Goal: Information Seeking & Learning: Check status

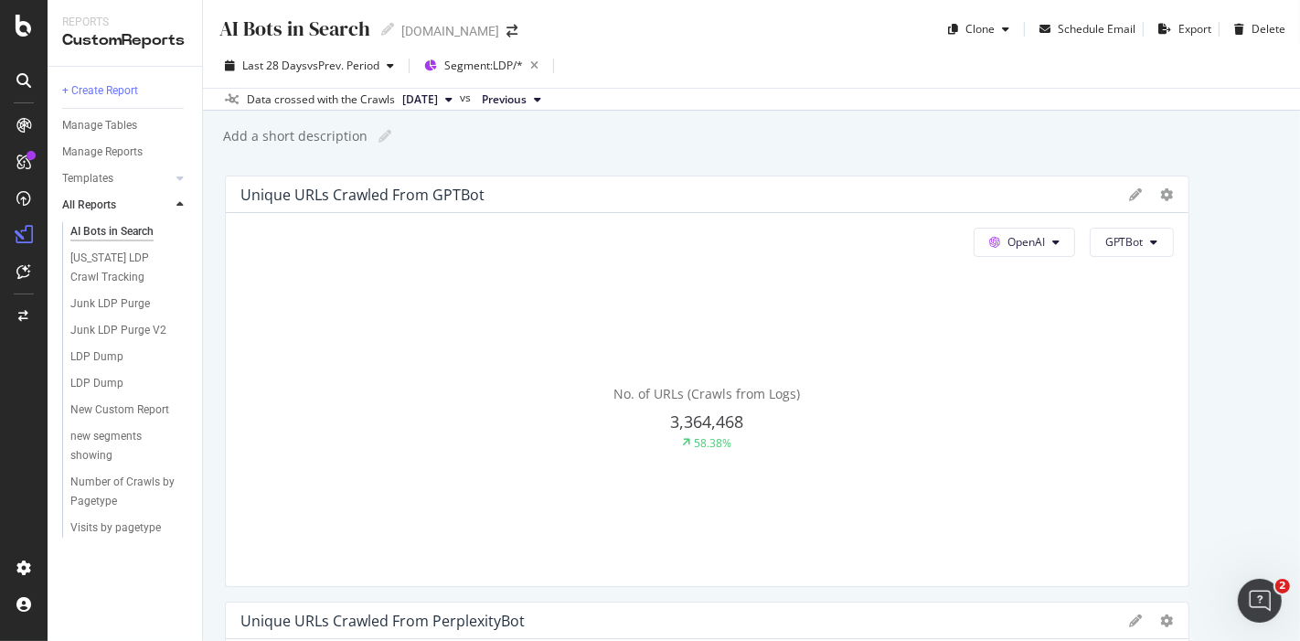
scroll to position [101, 0]
